Goal: Navigation & Orientation: Find specific page/section

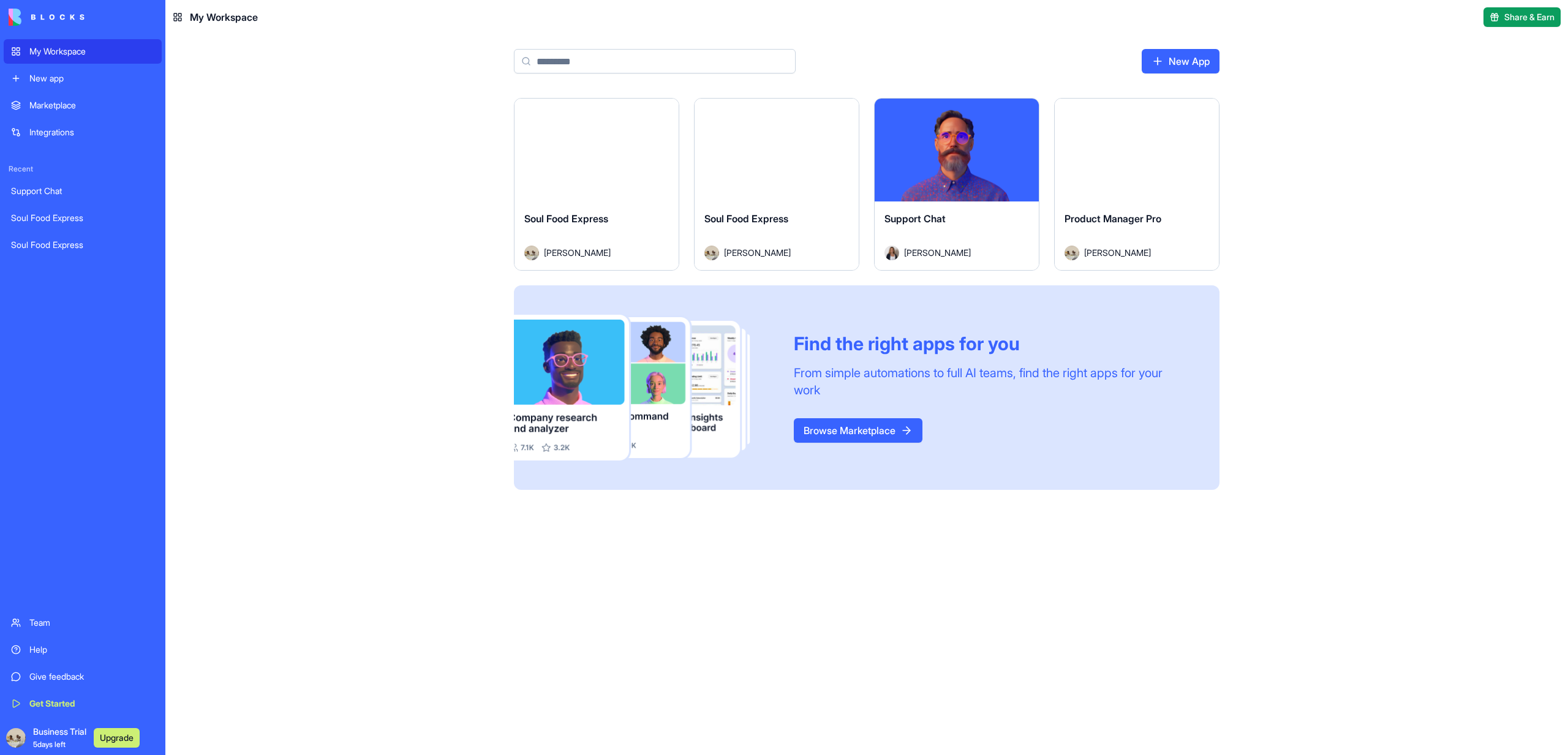
click at [600, 152] on button "Launch" at bounding box center [596, 150] width 92 height 25
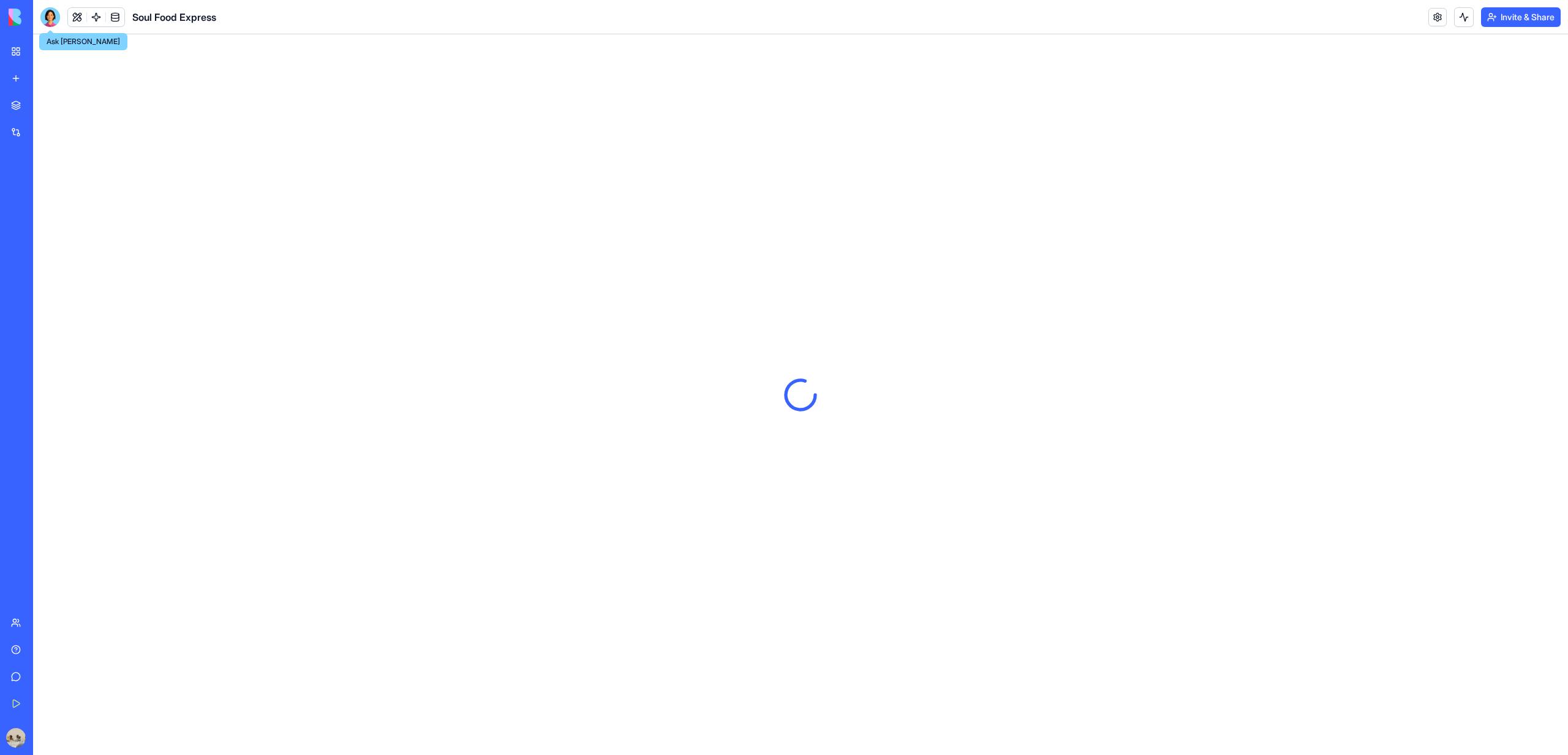
click at [54, 17] on div at bounding box center [51, 17] width 20 height 20
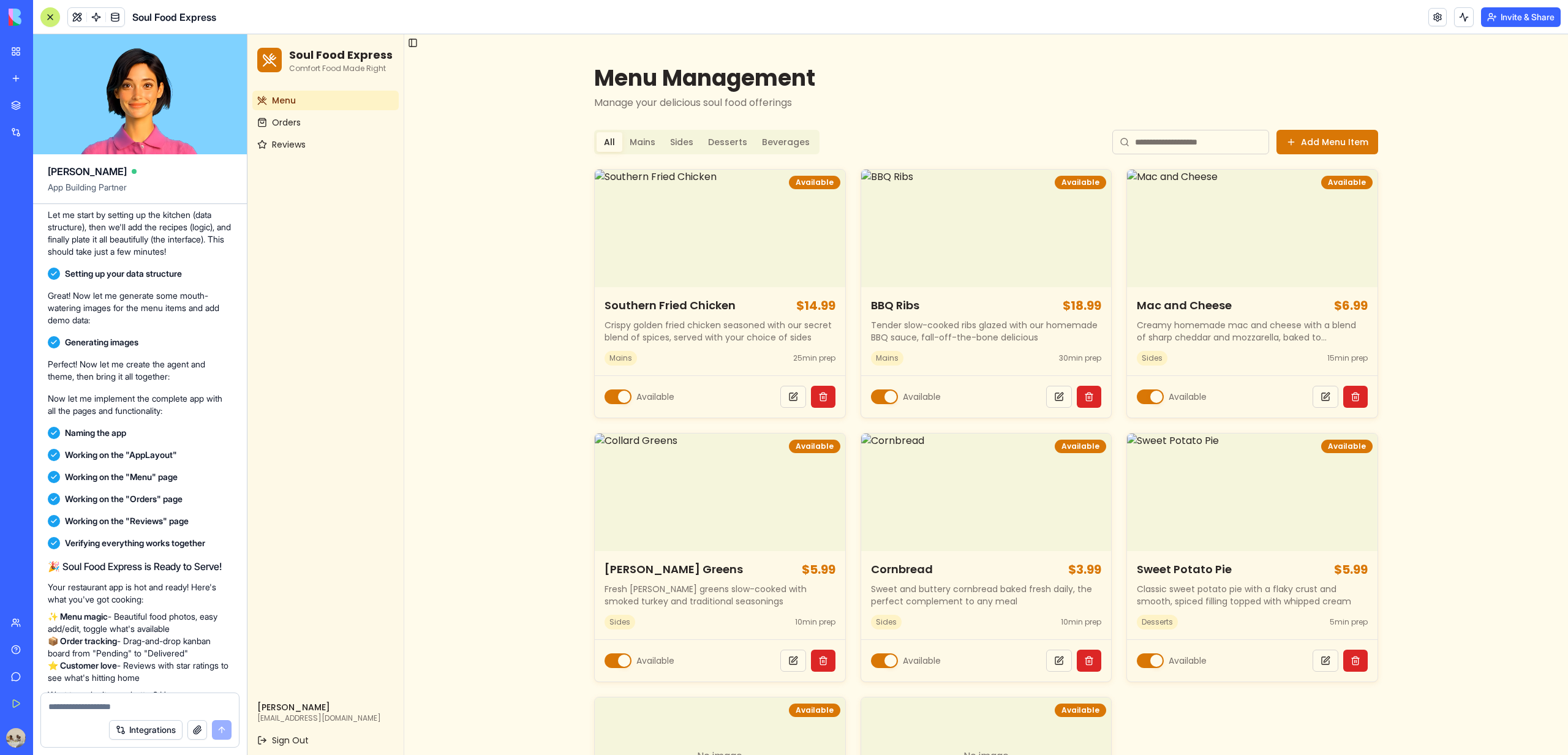
scroll to position [351, 0]
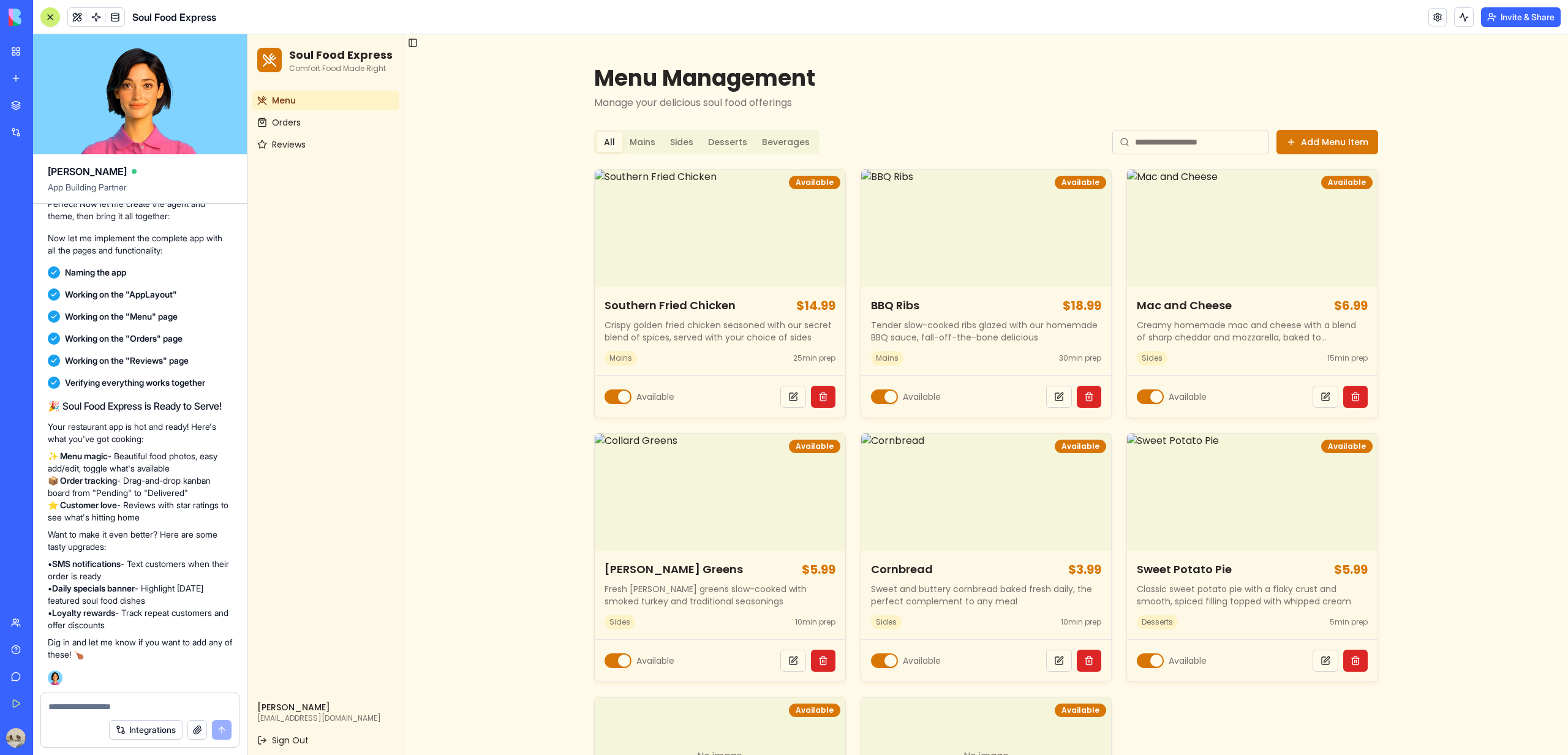
click at [12, 59] on link "My Workspace" at bounding box center [28, 51] width 49 height 25
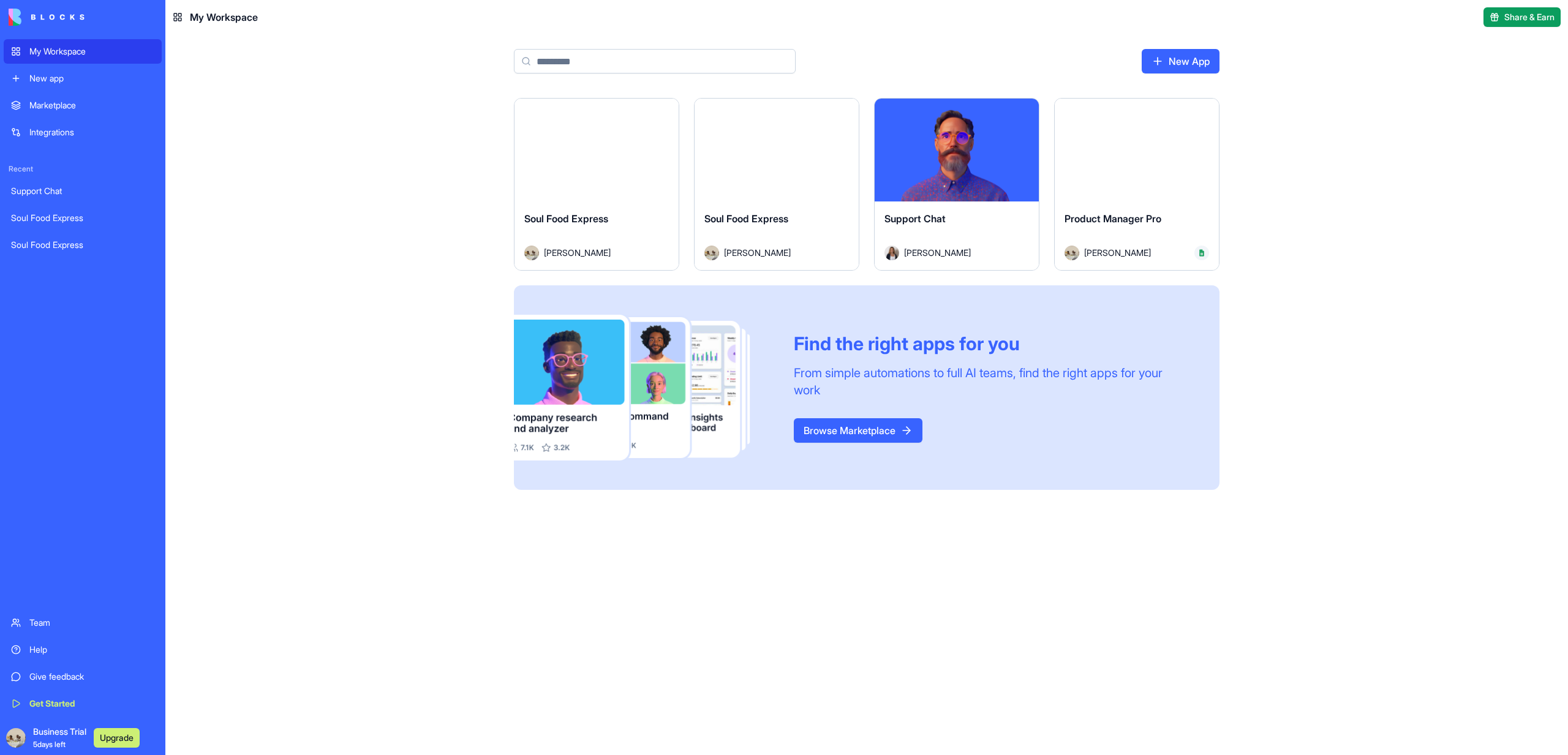
click at [722, 198] on div "Launch" at bounding box center [776, 150] width 164 height 103
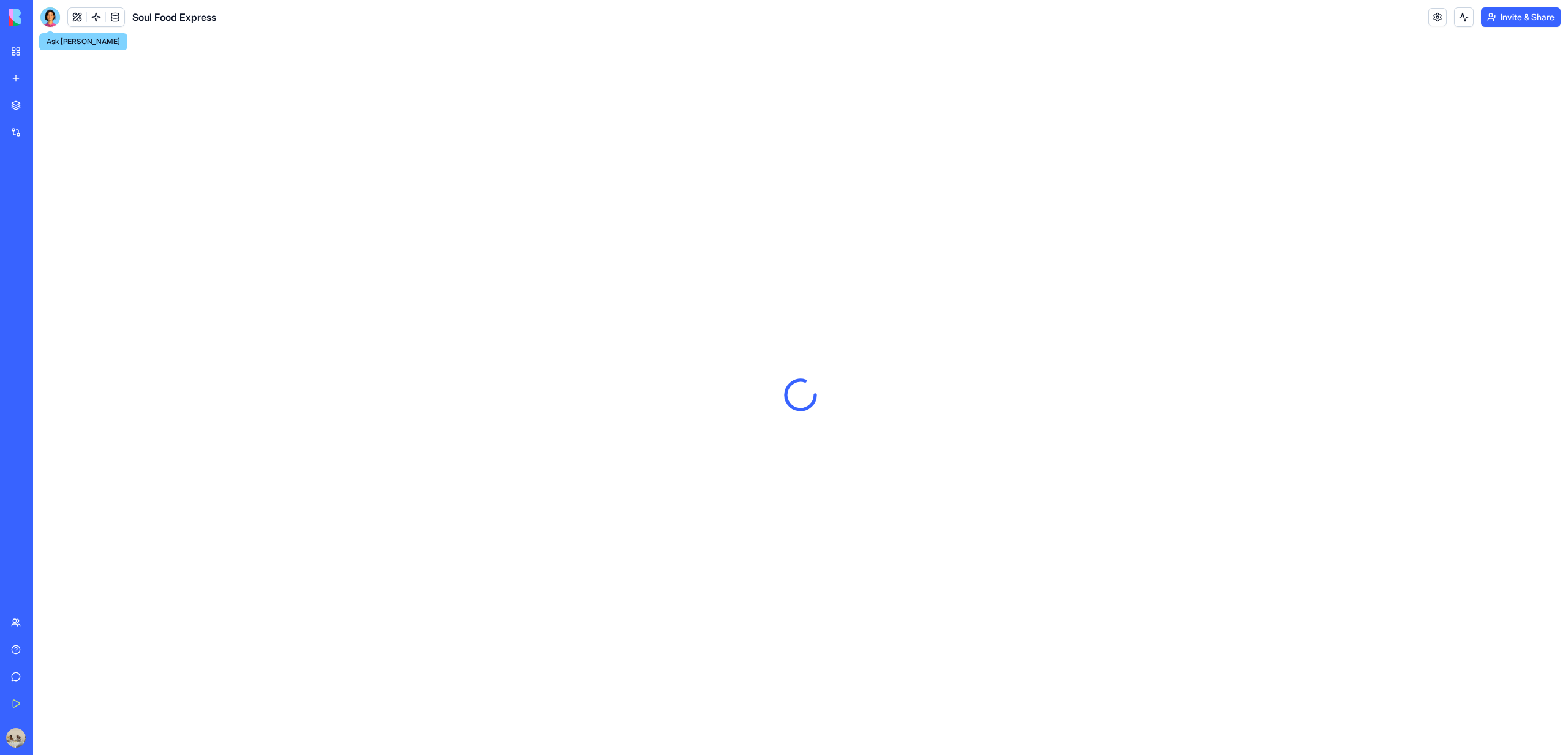
click at [55, 21] on div at bounding box center [51, 17] width 20 height 20
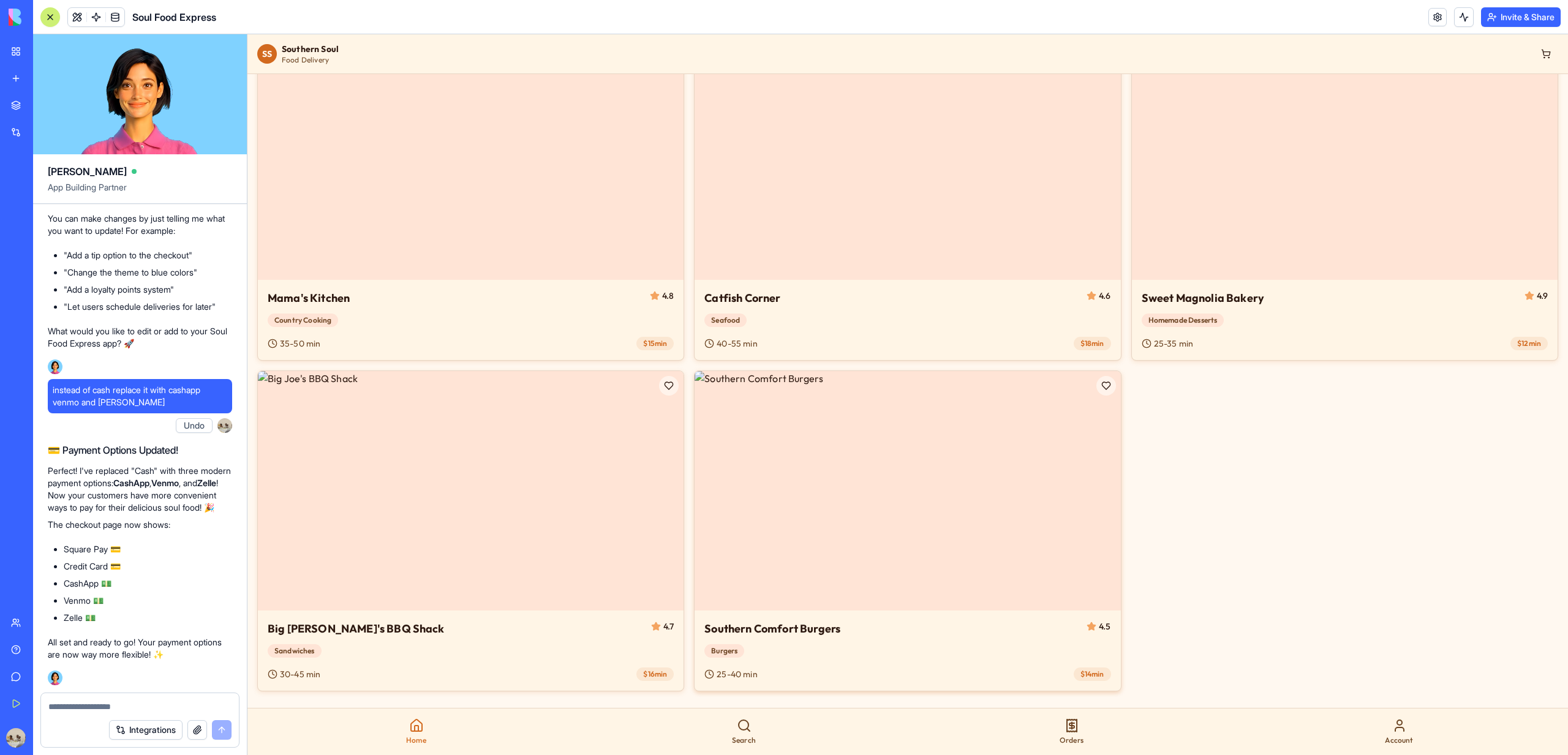
scroll to position [382, 0]
click at [478, 283] on img at bounding box center [470, 164] width 426 height 240
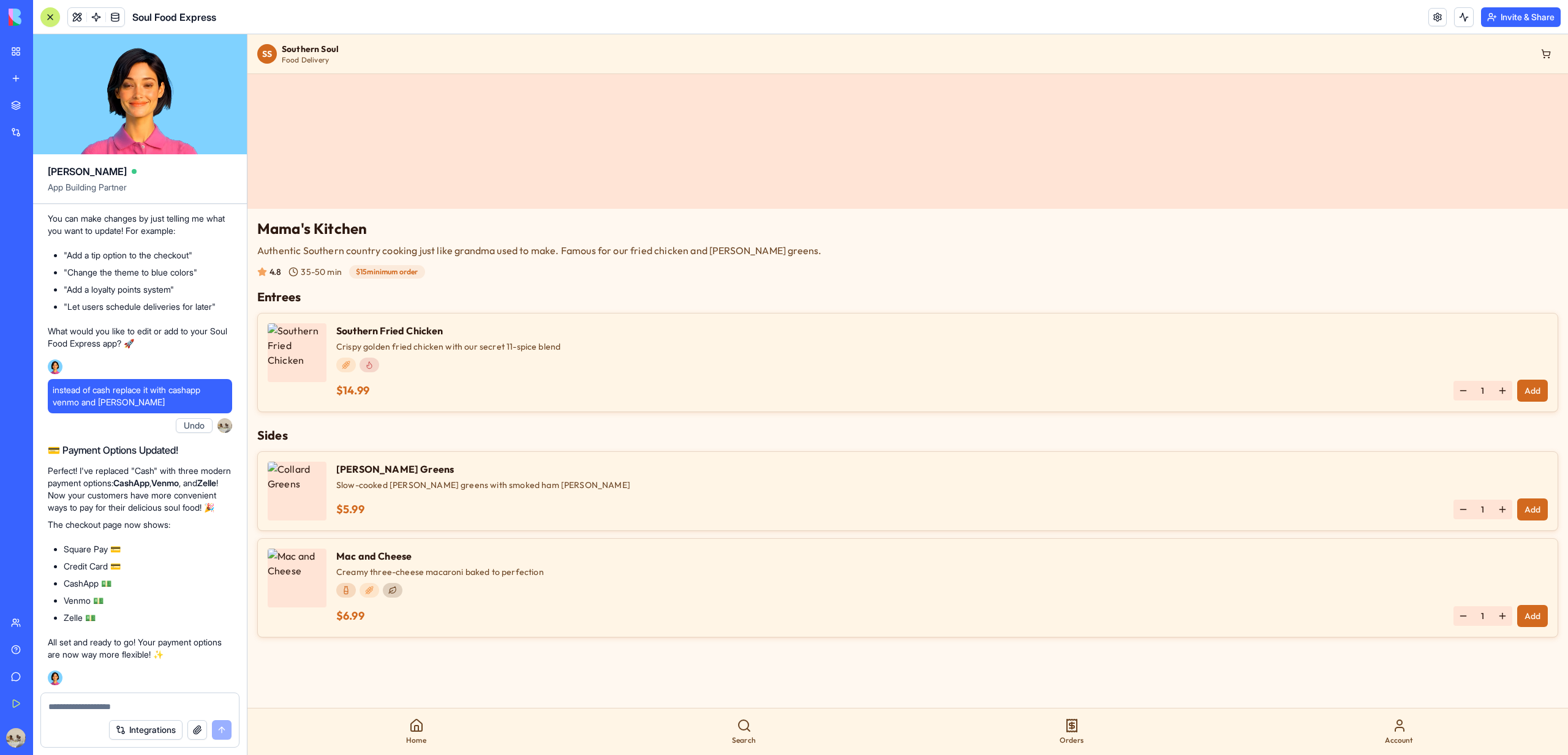
scroll to position [3697, 0]
click at [1102, 732] on div "Orders" at bounding box center [1071, 731] width 328 height 36
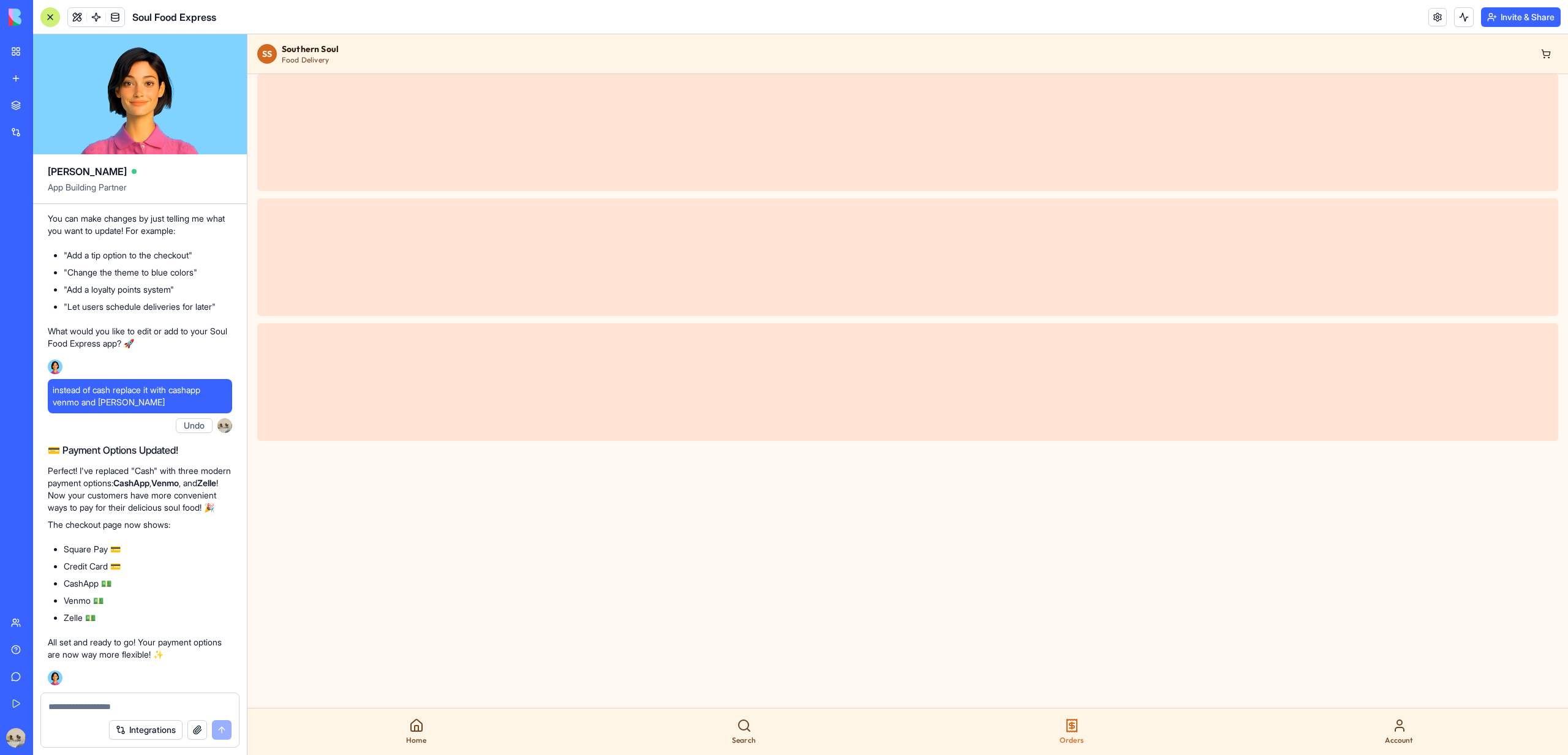
scroll to position [89, 0]
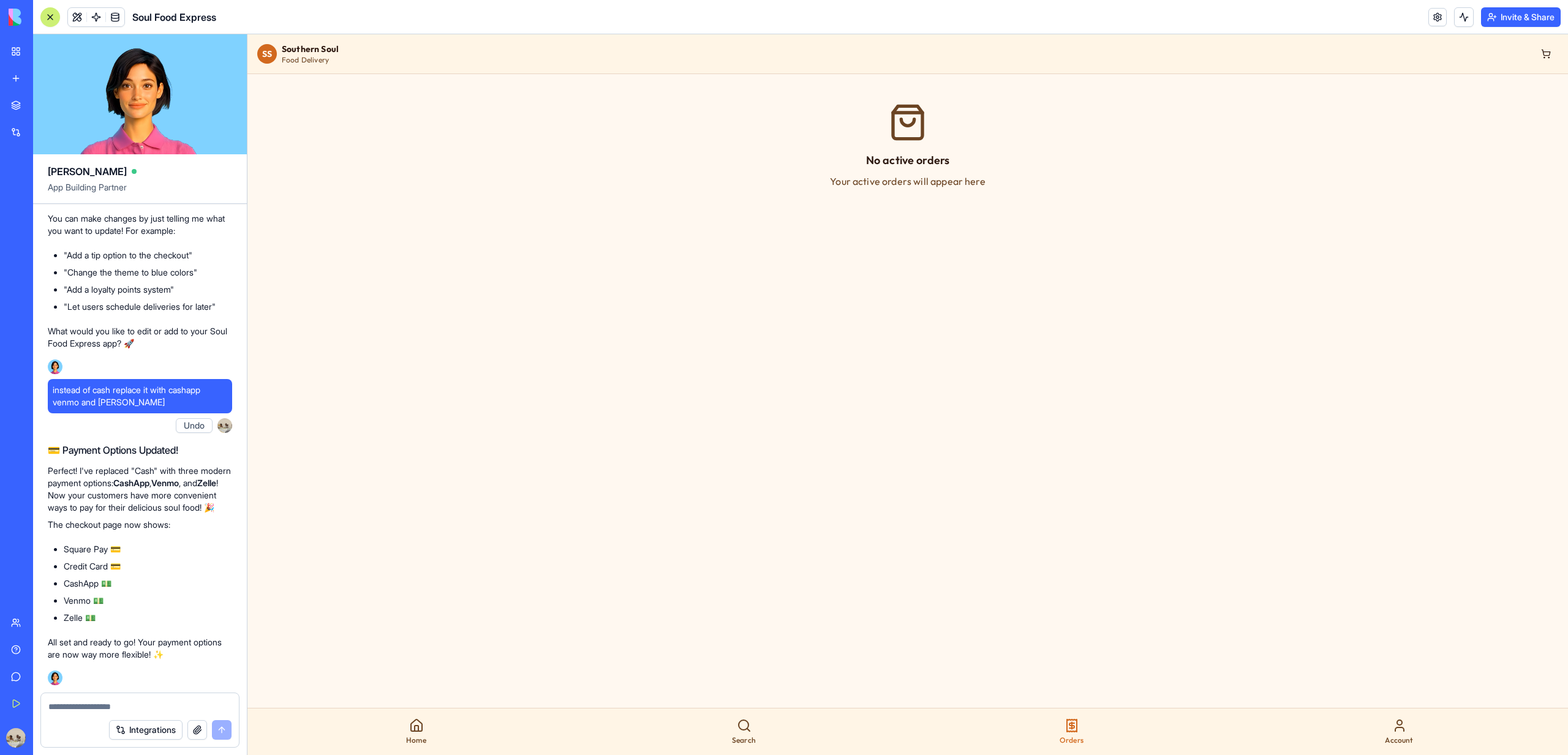
click at [20, 61] on link "My Workspace" at bounding box center [28, 51] width 49 height 25
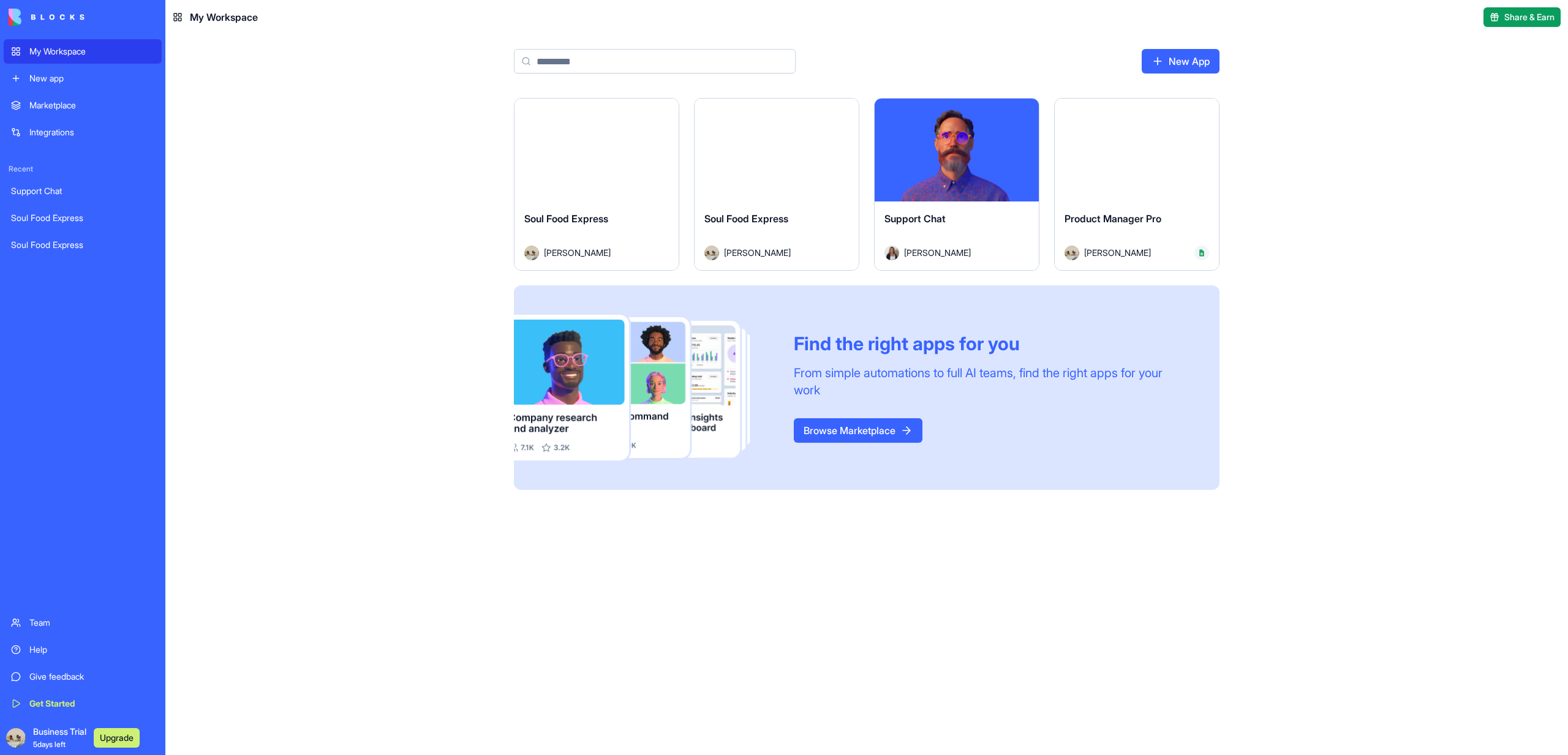
click at [1115, 192] on div "Launch" at bounding box center [1136, 150] width 164 height 103
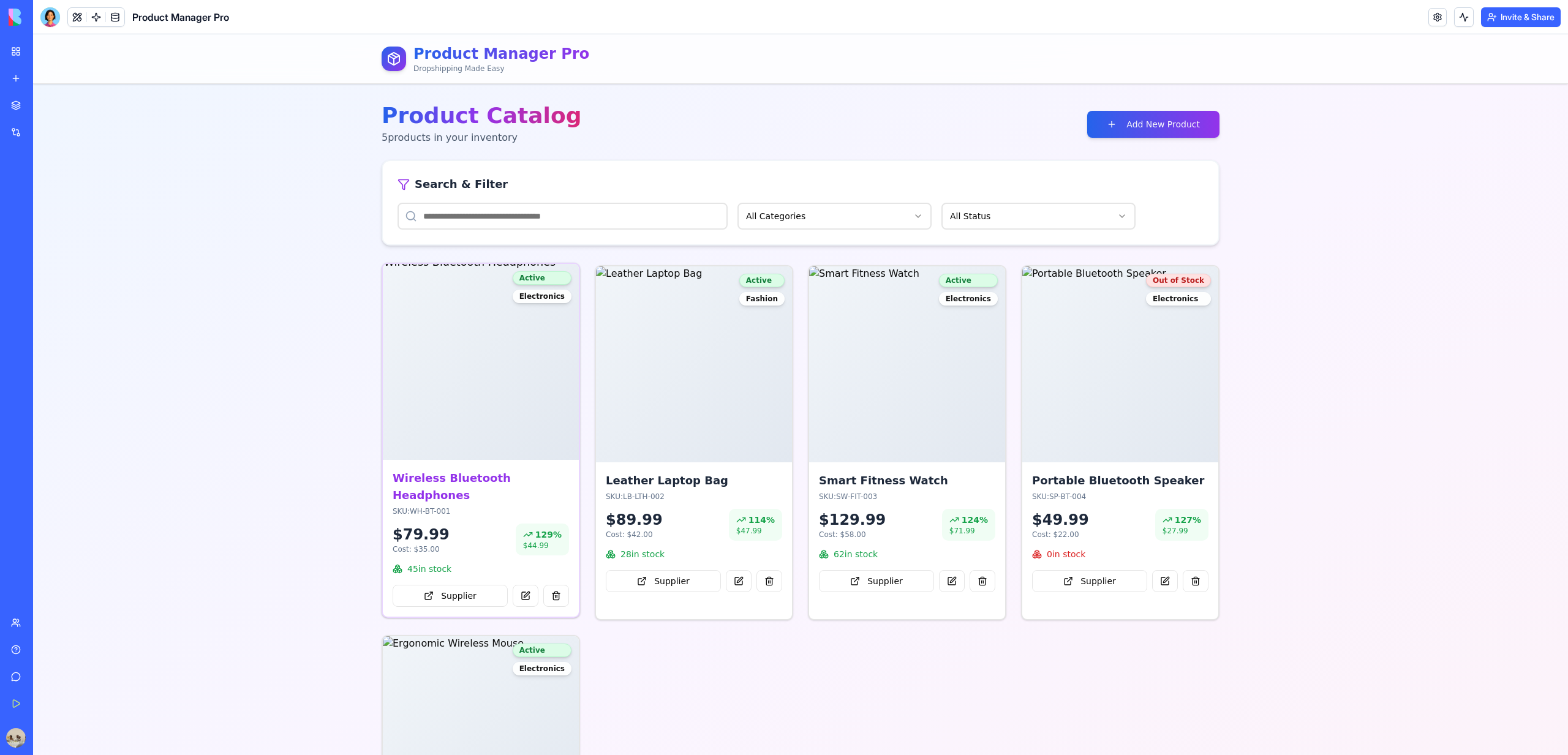
click at [468, 398] on img at bounding box center [481, 362] width 216 height 216
click at [663, 396] on img at bounding box center [694, 362] width 216 height 216
click at [856, 392] on img at bounding box center [907, 362] width 216 height 216
click at [1059, 395] on img at bounding box center [1120, 362] width 216 height 216
click at [1200, 134] on button "Add New Product" at bounding box center [1153, 124] width 132 height 27
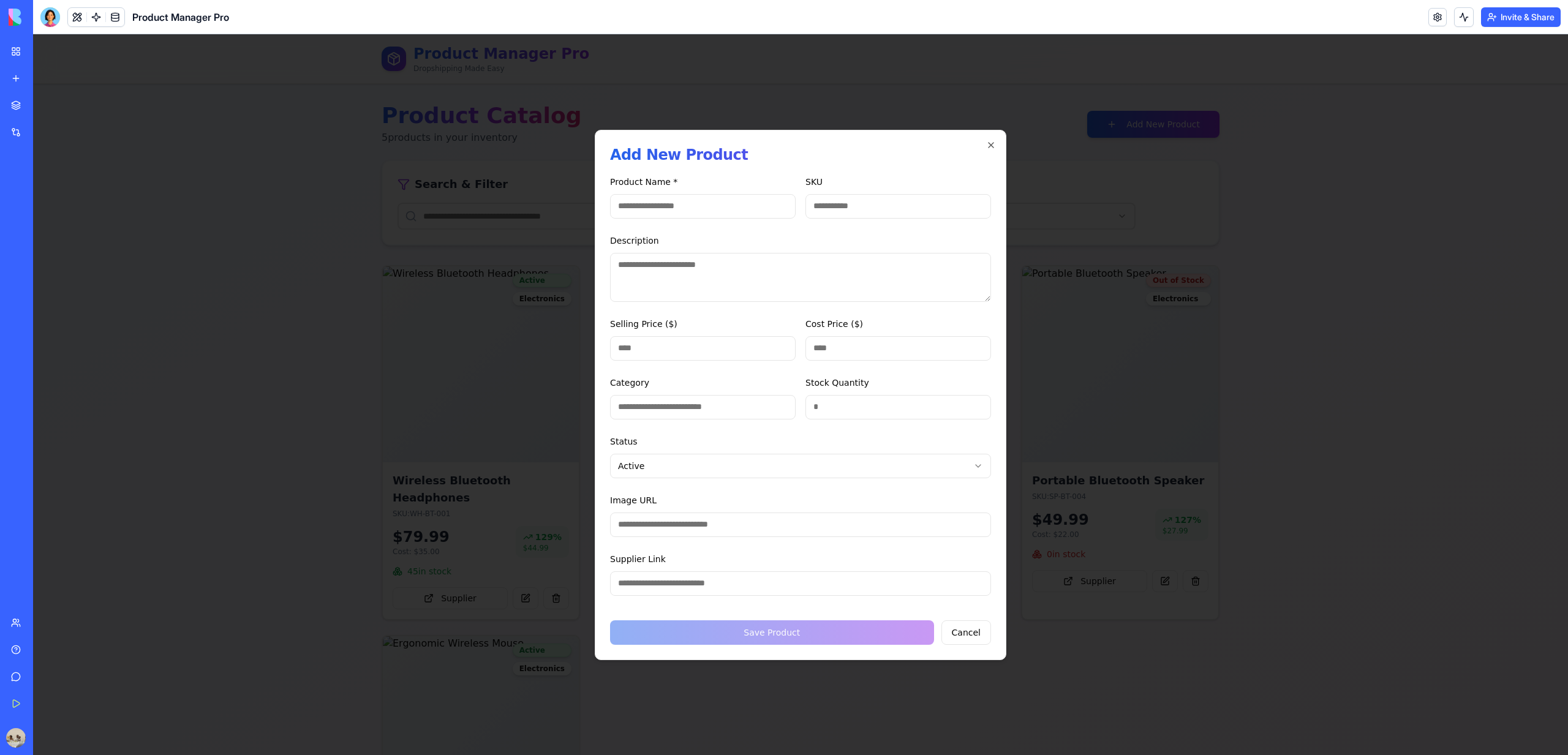
click at [1232, 167] on div at bounding box center [799, 395] width 1534 height 721
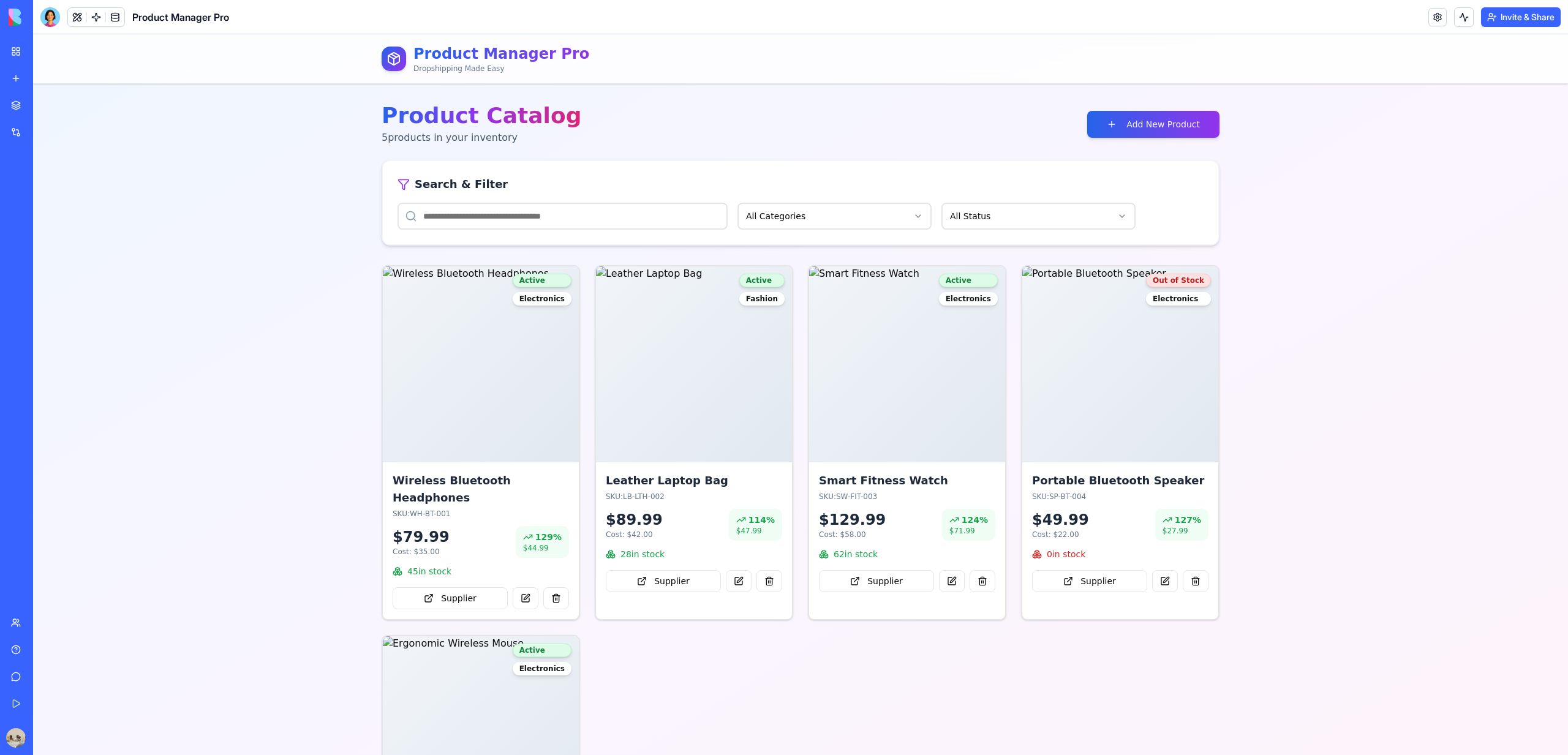
click at [29, 37] on div "My Workspace New app Marketplace Integrations Recent Support Chat Soul Food Exp…" at bounding box center [16, 378] width 25 height 755
click at [31, 55] on div "My Workspace" at bounding box center [37, 51] width 16 height 12
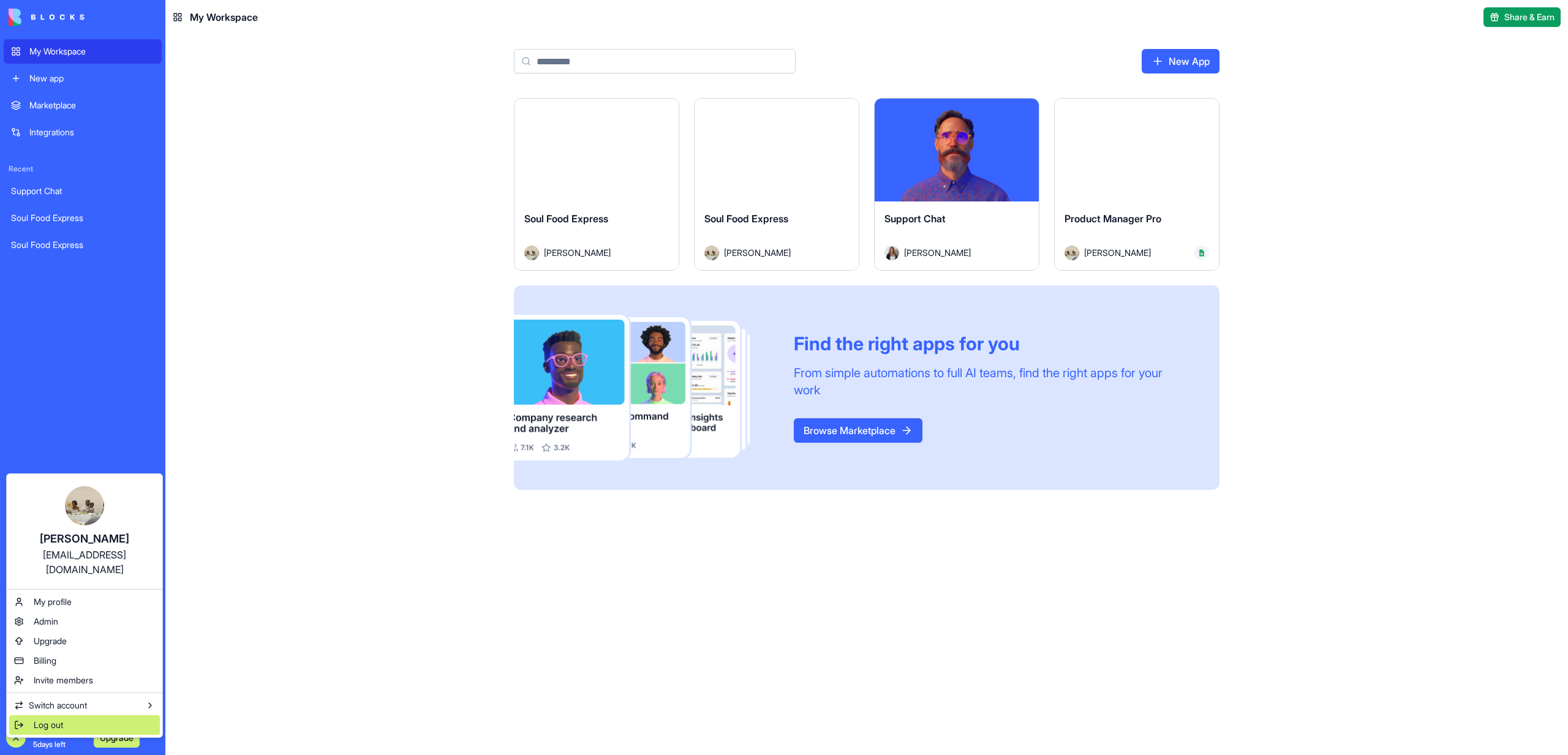
click at [43, 719] on span "Log out" at bounding box center [48, 724] width 29 height 12
